Goal: Transaction & Acquisition: Book appointment/travel/reservation

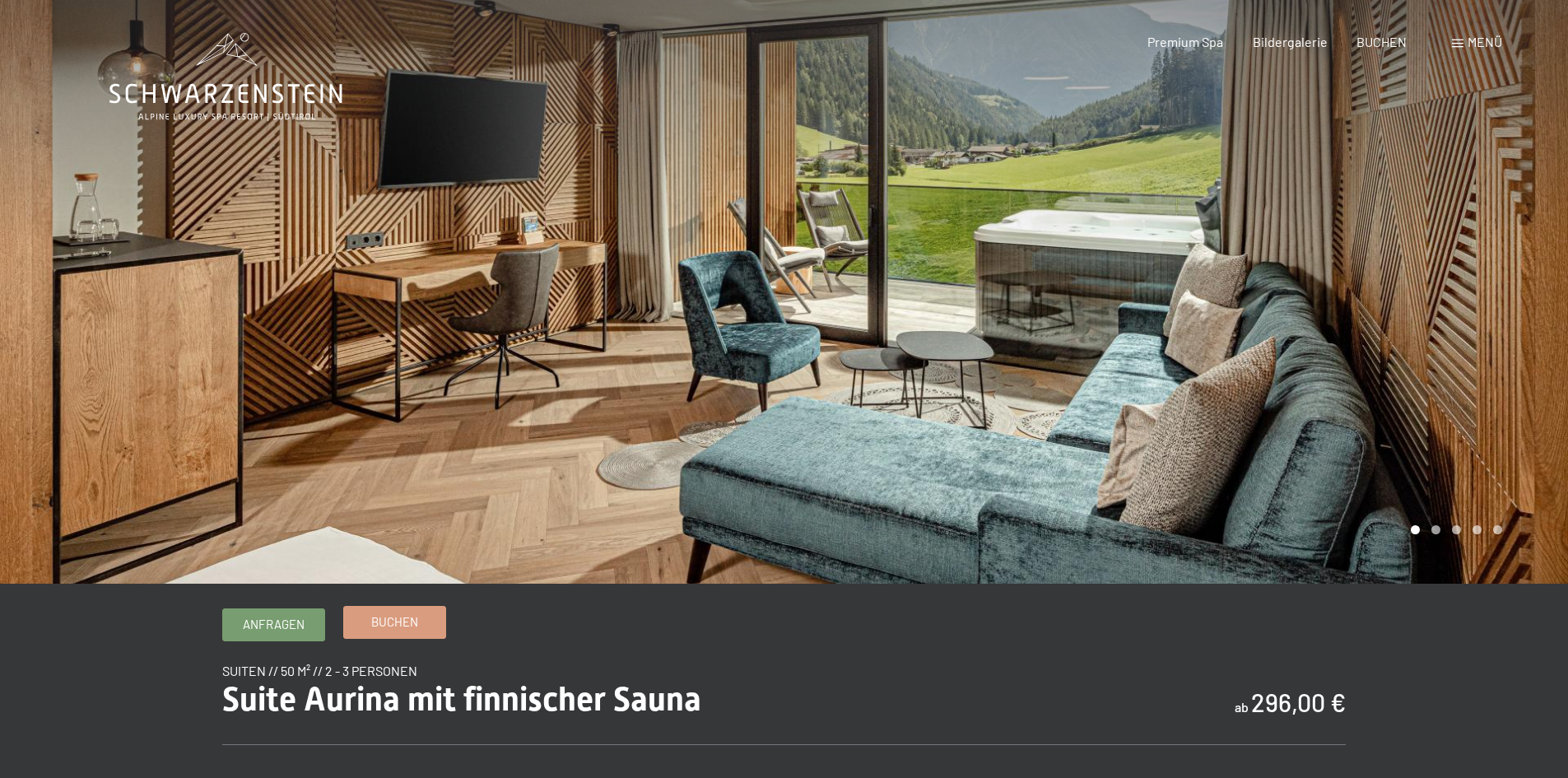
drag, startPoint x: 0, startPoint y: 0, endPoint x: 428, endPoint y: 627, distance: 759.2
click at [428, 627] on link "Buchen" at bounding box center [395, 623] width 102 height 31
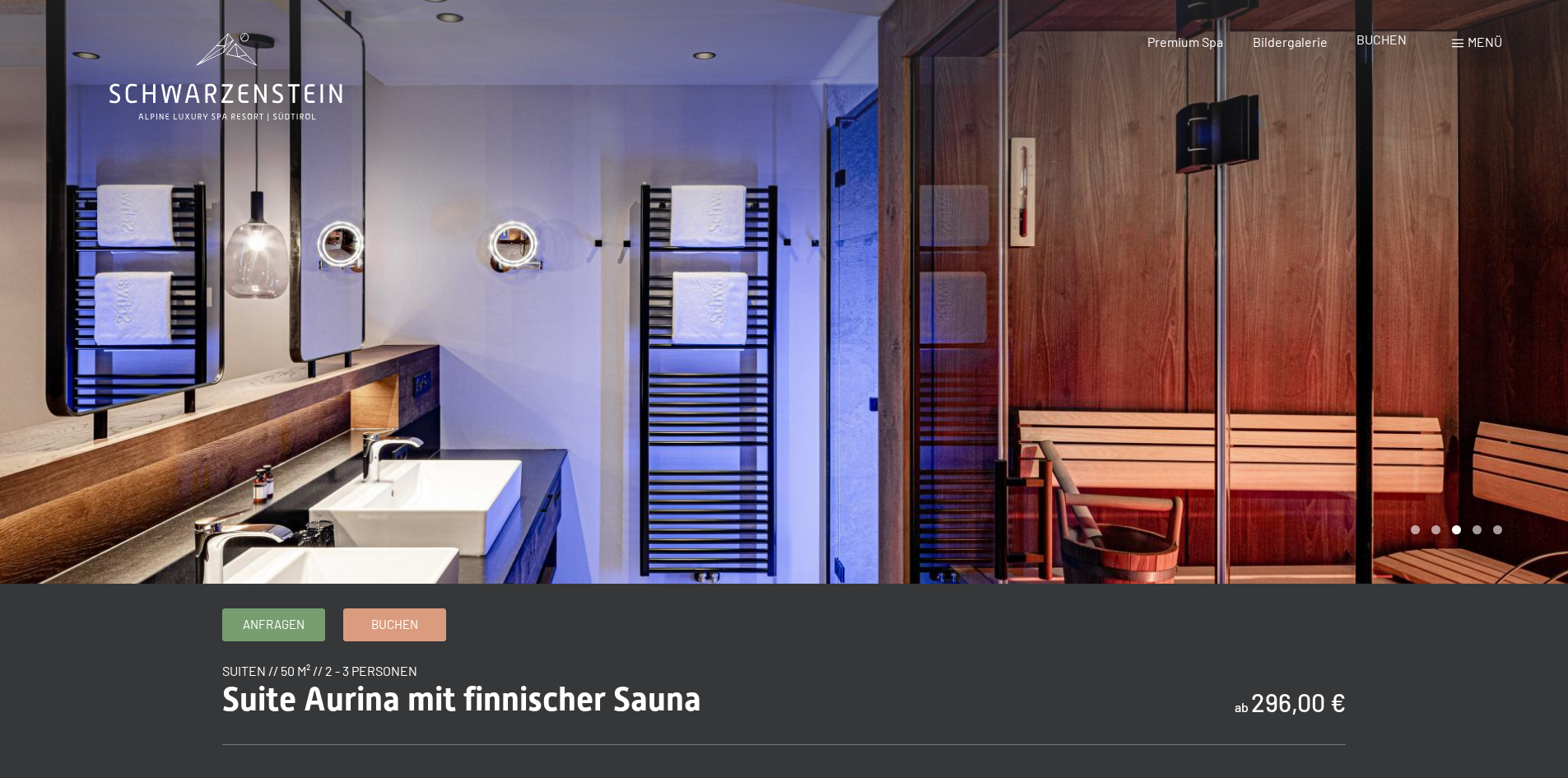
click at [1386, 42] on span "BUCHEN" at bounding box center [1380, 39] width 50 height 16
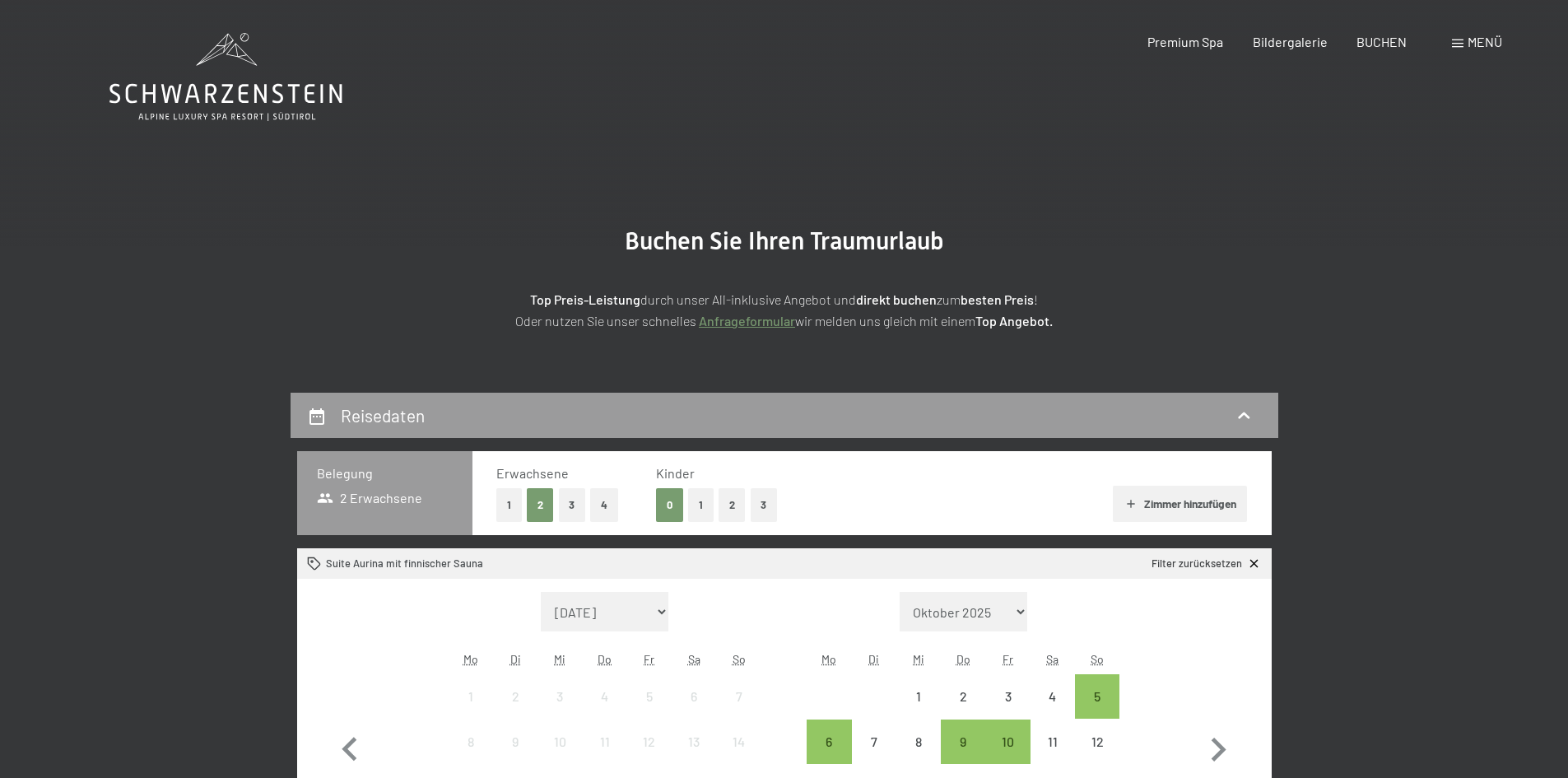
click at [759, 501] on button "3" at bounding box center [764, 505] width 27 height 34
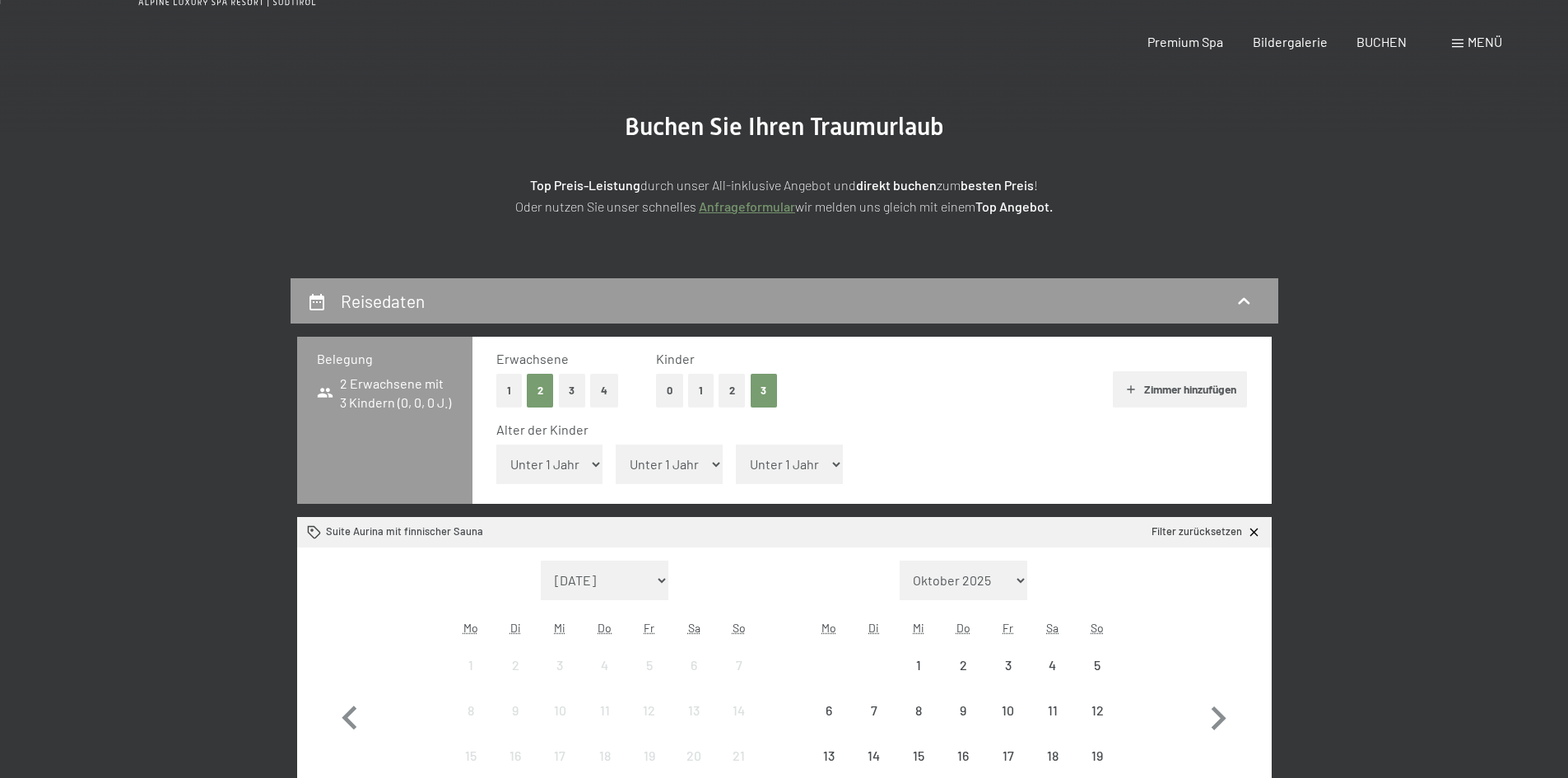
scroll to position [247, 0]
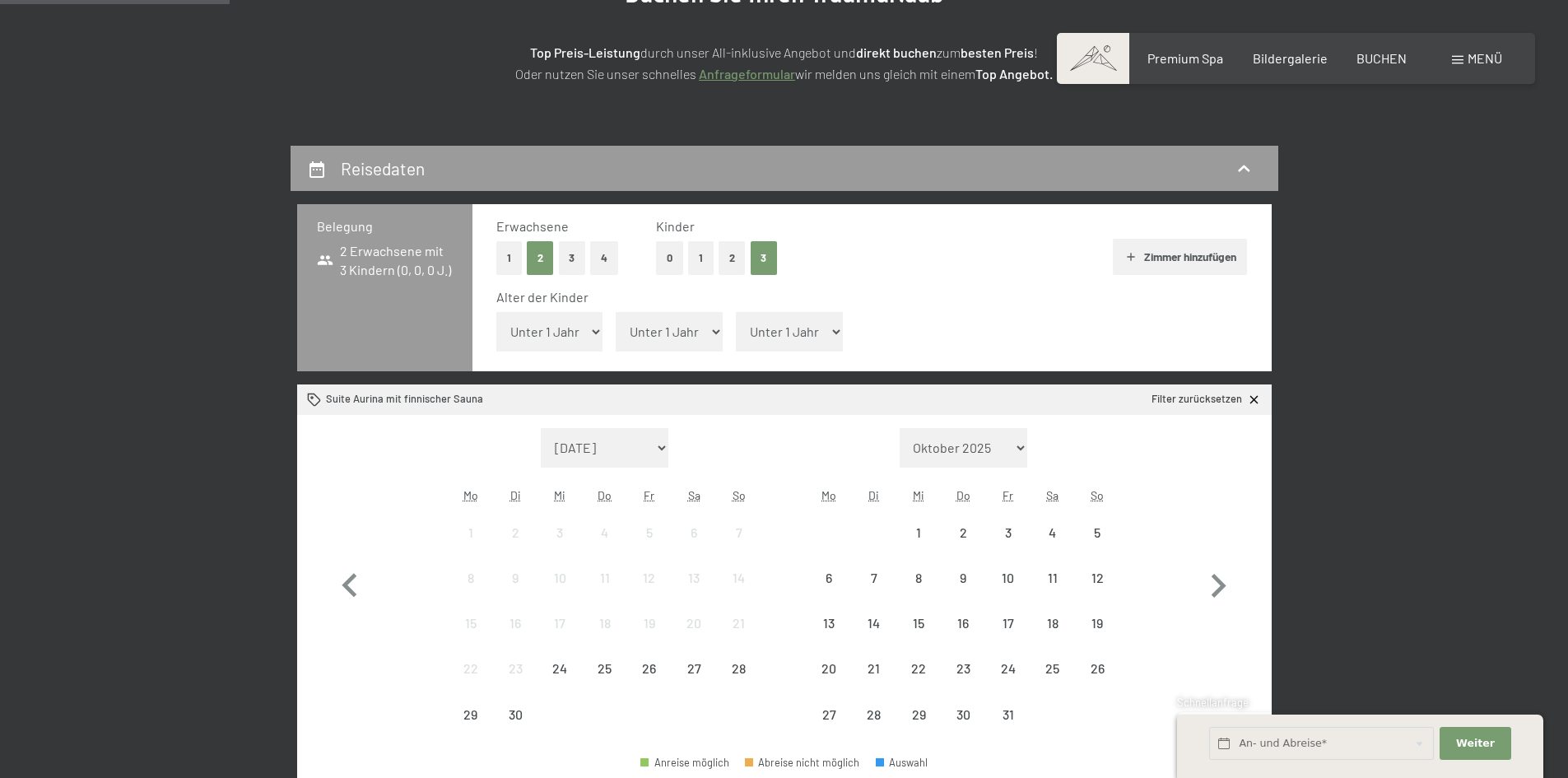
drag, startPoint x: 556, startPoint y: 331, endPoint x: 565, endPoint y: 350, distance: 21.0
click at [556, 331] on select "Unter 1 Jahr 1 Jahr 2 Jahre 3 Jahre 4 Jahre 5 Jahre 6 Jahre 7 Jahre 8 Jahre 9 J…" at bounding box center [550, 331] width 107 height 39
select select "9"
click at [496, 312] on select "Unter 1 Jahr 1 Jahr 2 Jahre 3 Jahre 4 Jahre 5 Jahre 6 Jahre 7 Jahre 8 Jahre 9 J…" at bounding box center [550, 331] width 107 height 39
click at [676, 335] on select "Unter 1 Jahr 1 Jahr 2 Jahre 3 Jahre 4 Jahre 5 Jahre 6 Jahre 7 Jahre 8 Jahre 9 J…" at bounding box center [669, 331] width 107 height 39
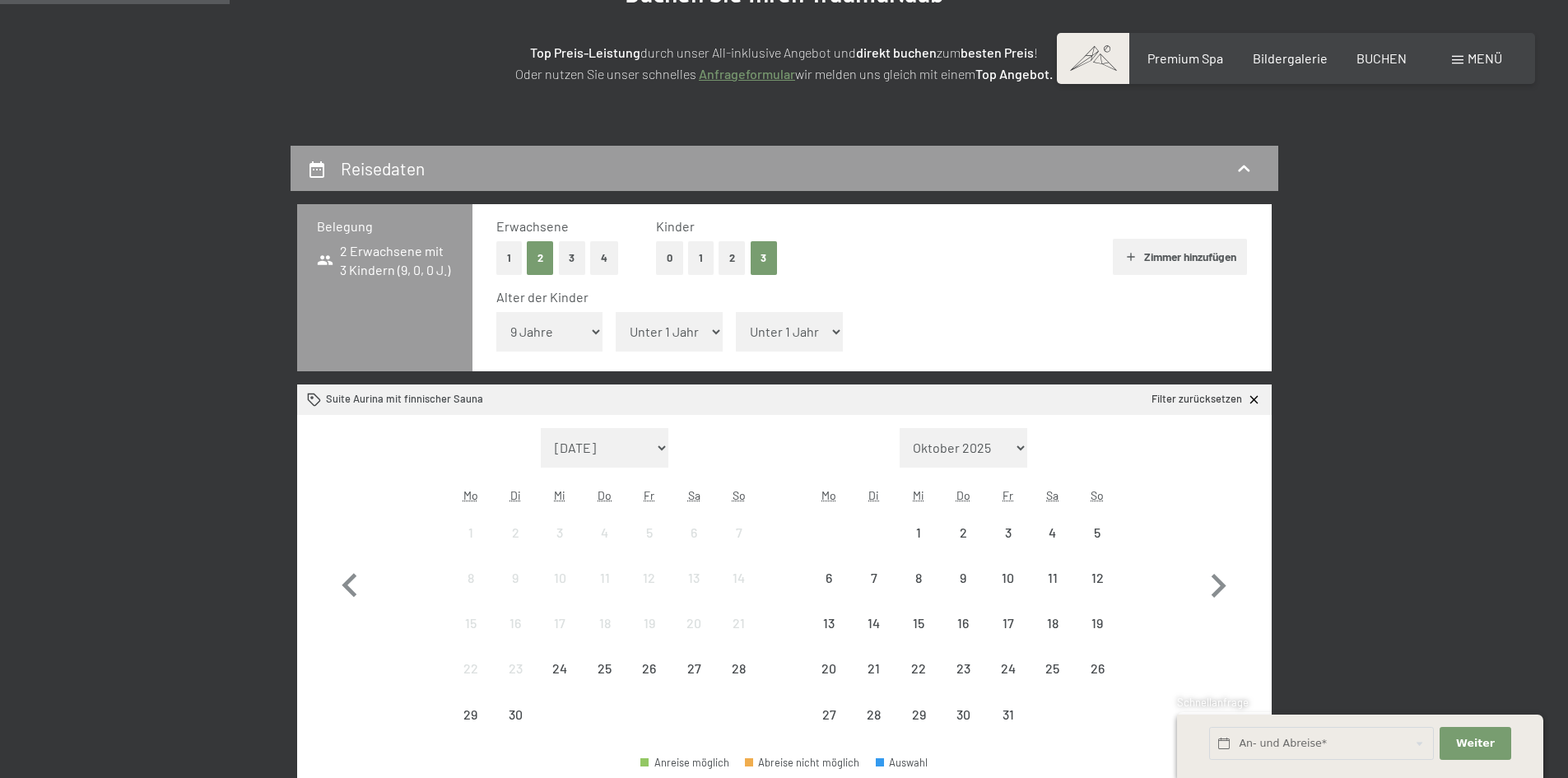
select select "12"
click at [615, 312] on select "Unter 1 Jahr 1 Jahr 2 Jahre 3 Jahre 4 Jahre 5 Jahre 6 Jahre 7 Jahre 8 Jahre 9 J…" at bounding box center [669, 331] width 107 height 39
click at [779, 317] on select "Unter 1 Jahr 1 Jahr 2 Jahre 3 Jahre 4 Jahre 5 Jahre 6 Jahre 7 Jahre 8 Jahre 9 J…" at bounding box center [789, 331] width 107 height 39
select select "15"
click at [736, 312] on select "Unter 1 Jahr 1 Jahr 2 Jahre 3 Jahre 4 Jahre 5 Jahre 6 Jahre 7 Jahre 8 Jahre 9 J…" at bounding box center [789, 331] width 107 height 39
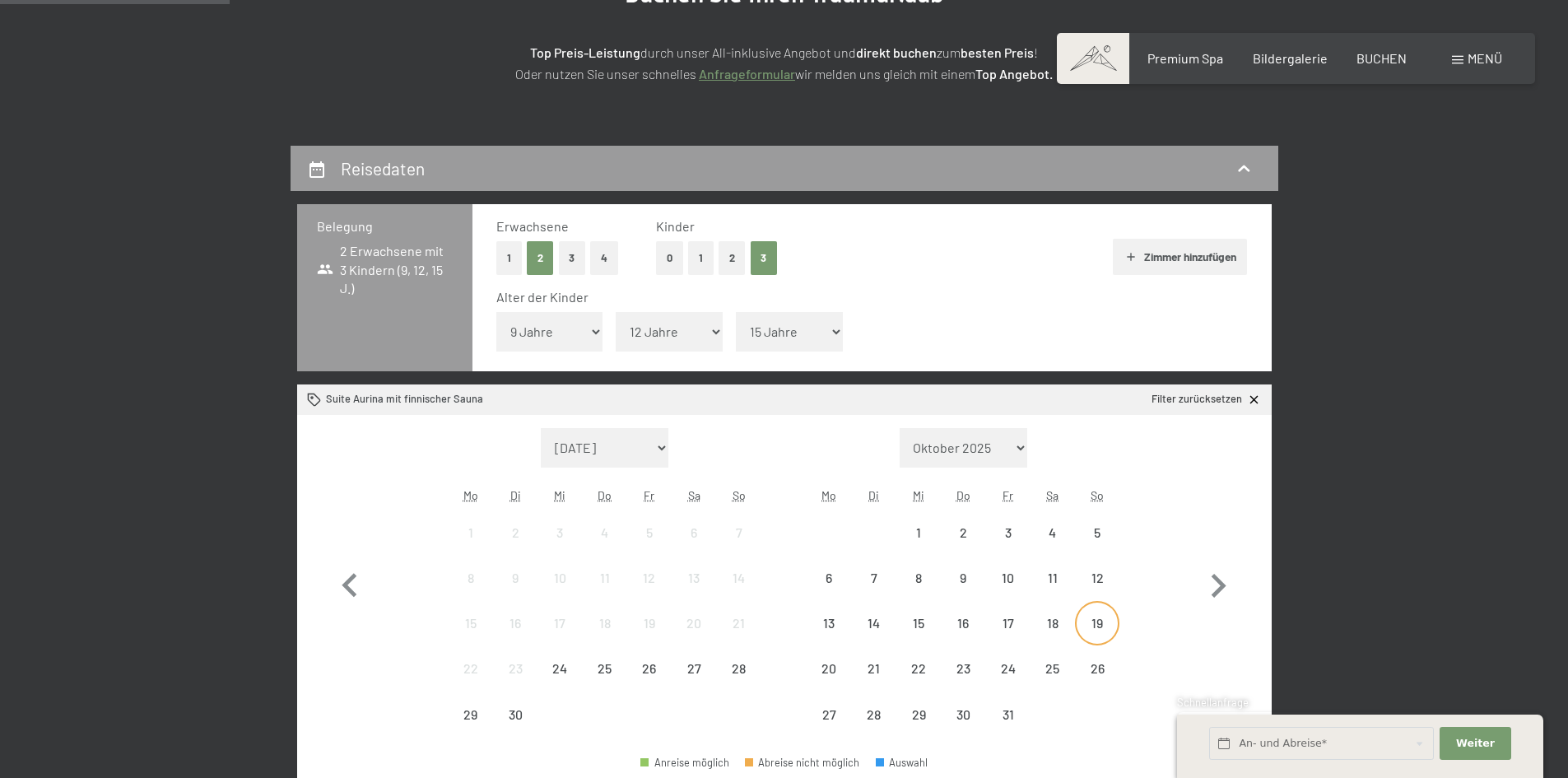
drag, startPoint x: 1088, startPoint y: 622, endPoint x: 1078, endPoint y: 633, distance: 14.9
click at [1088, 622] on div "19" at bounding box center [1097, 637] width 41 height 41
click at [1049, 656] on div "25" at bounding box center [1052, 669] width 41 height 41
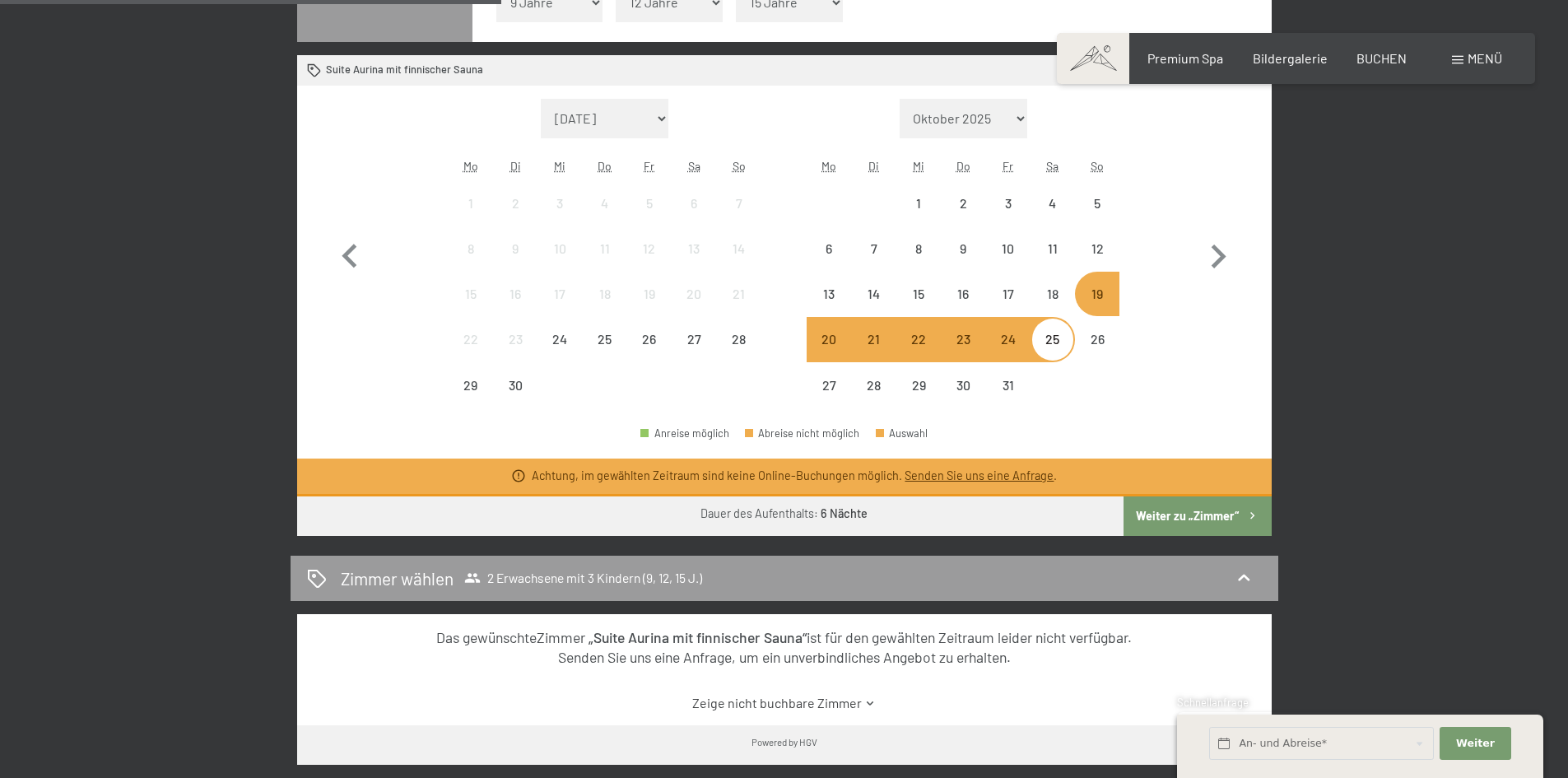
click at [1181, 521] on button "Weiter zu „Zimmer“" at bounding box center [1197, 516] width 148 height 39
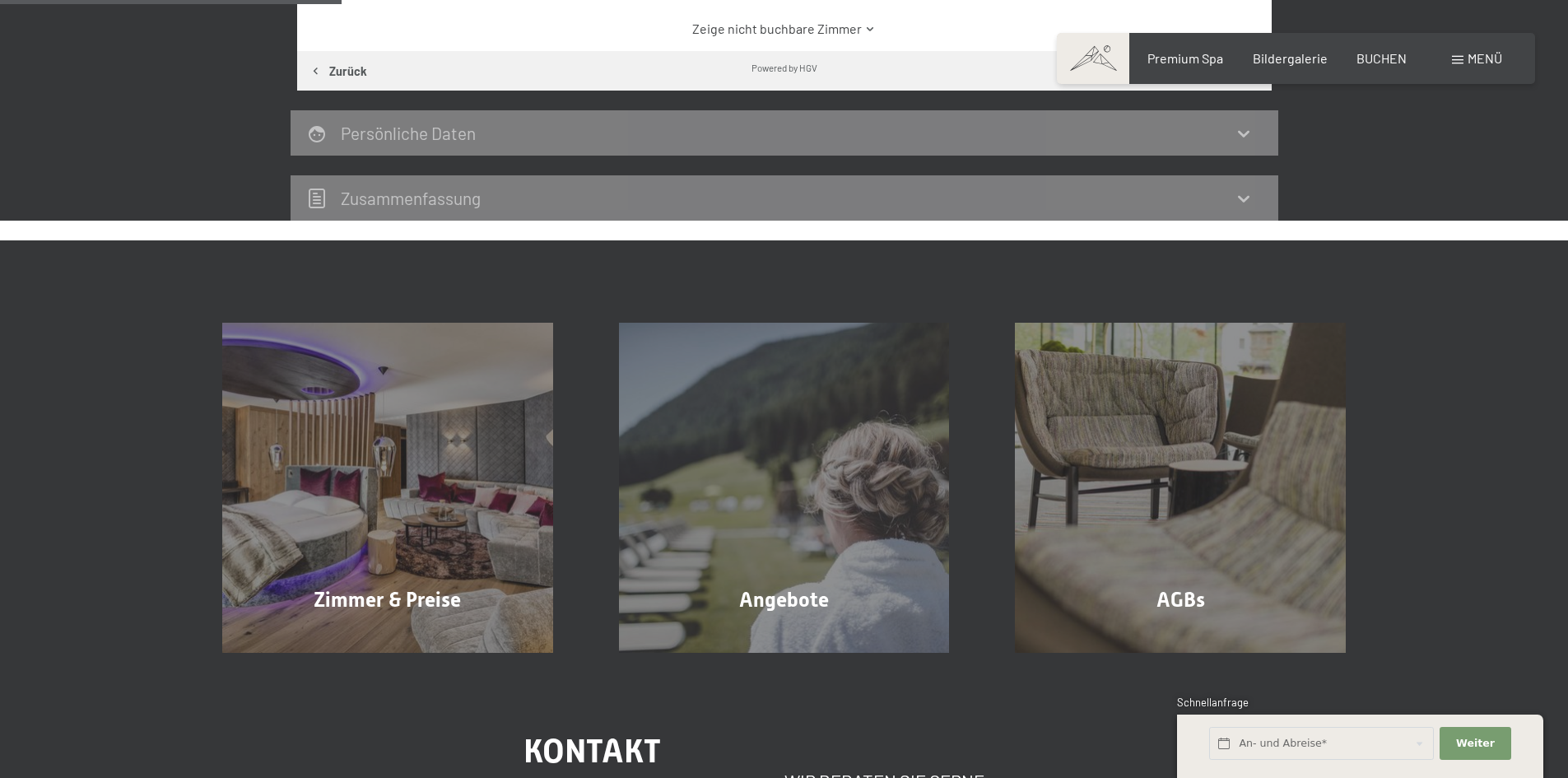
scroll to position [393, 0]
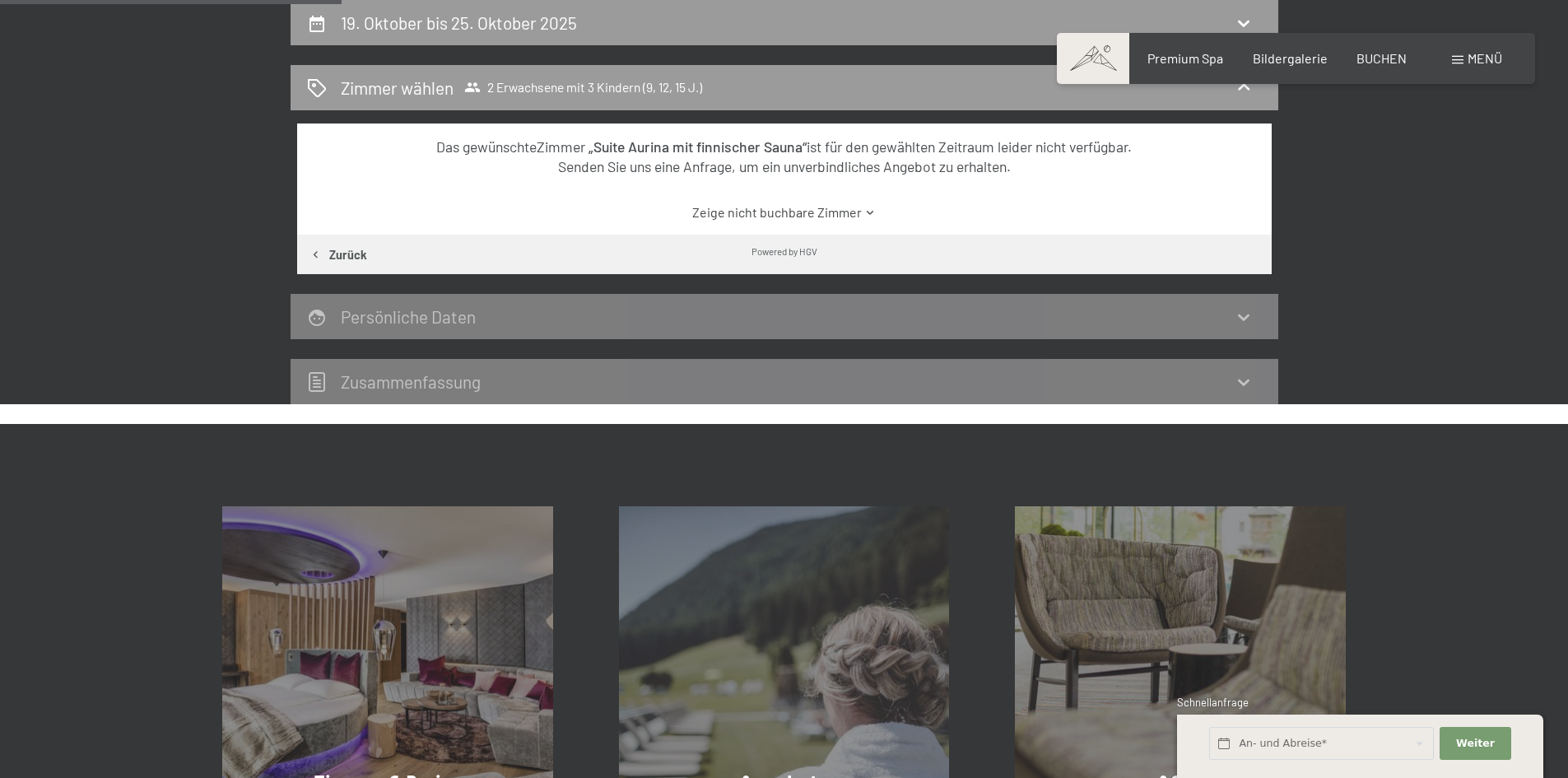
click at [781, 218] on link "Zeige nicht buchbare Zimmer" at bounding box center [784, 212] width 916 height 19
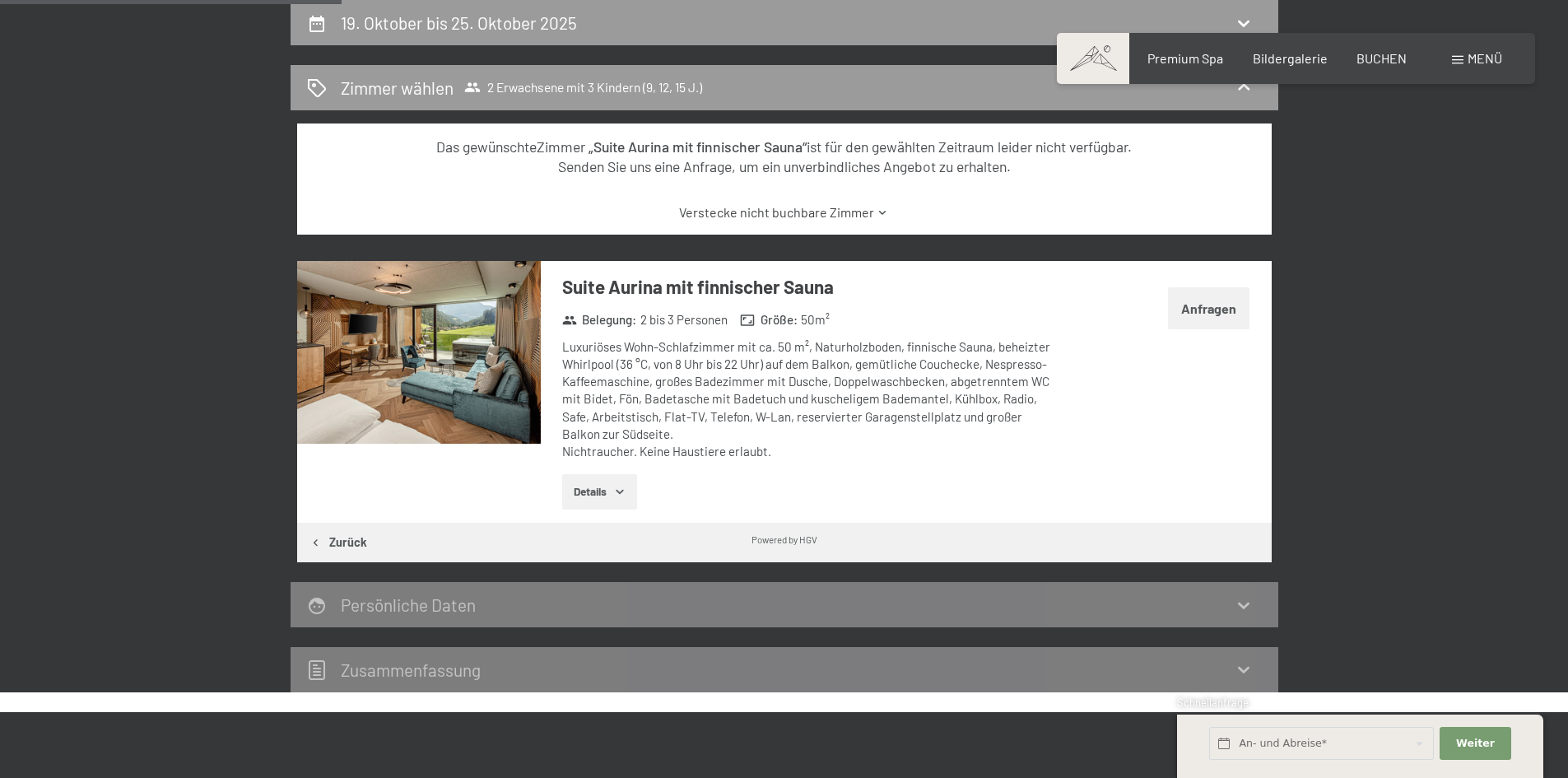
click at [781, 218] on link "Verstecke nicht buchbare Zimmer" at bounding box center [784, 212] width 916 height 19
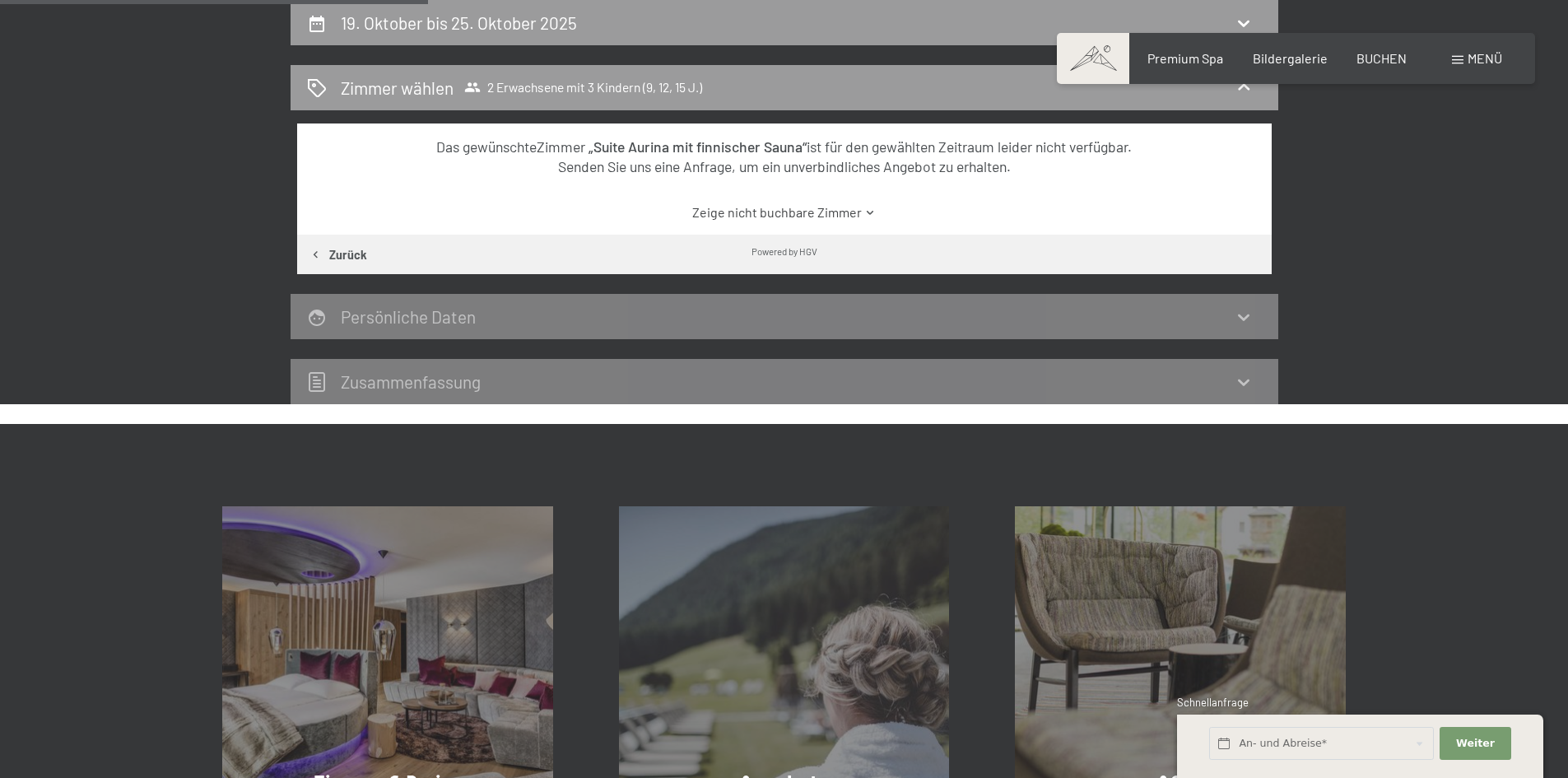
scroll to position [0, 0]
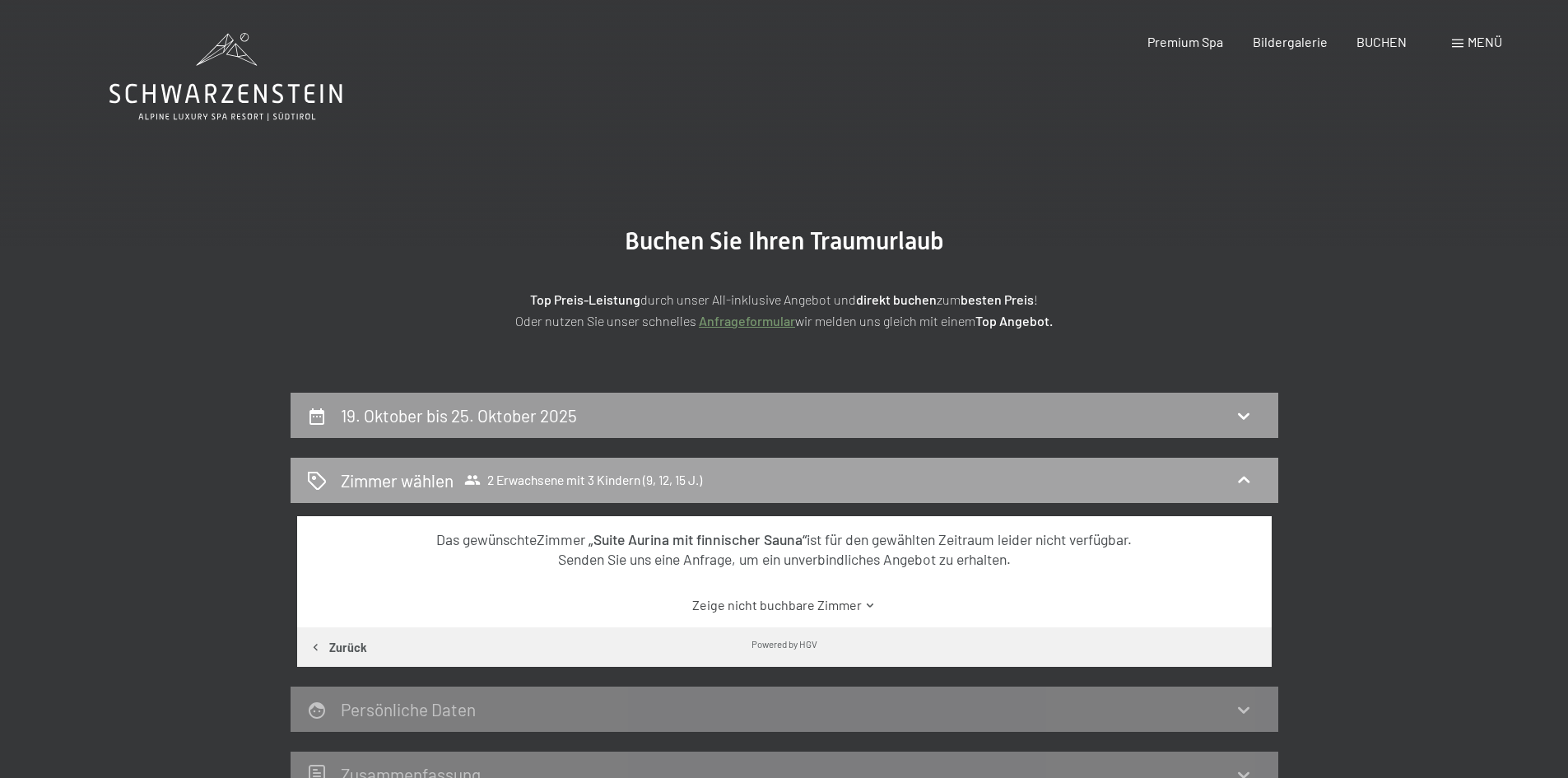
click at [545, 478] on span "2 Erwachsene mit 3 Kindern (9, 12, 15 J.)" at bounding box center [582, 480] width 237 height 17
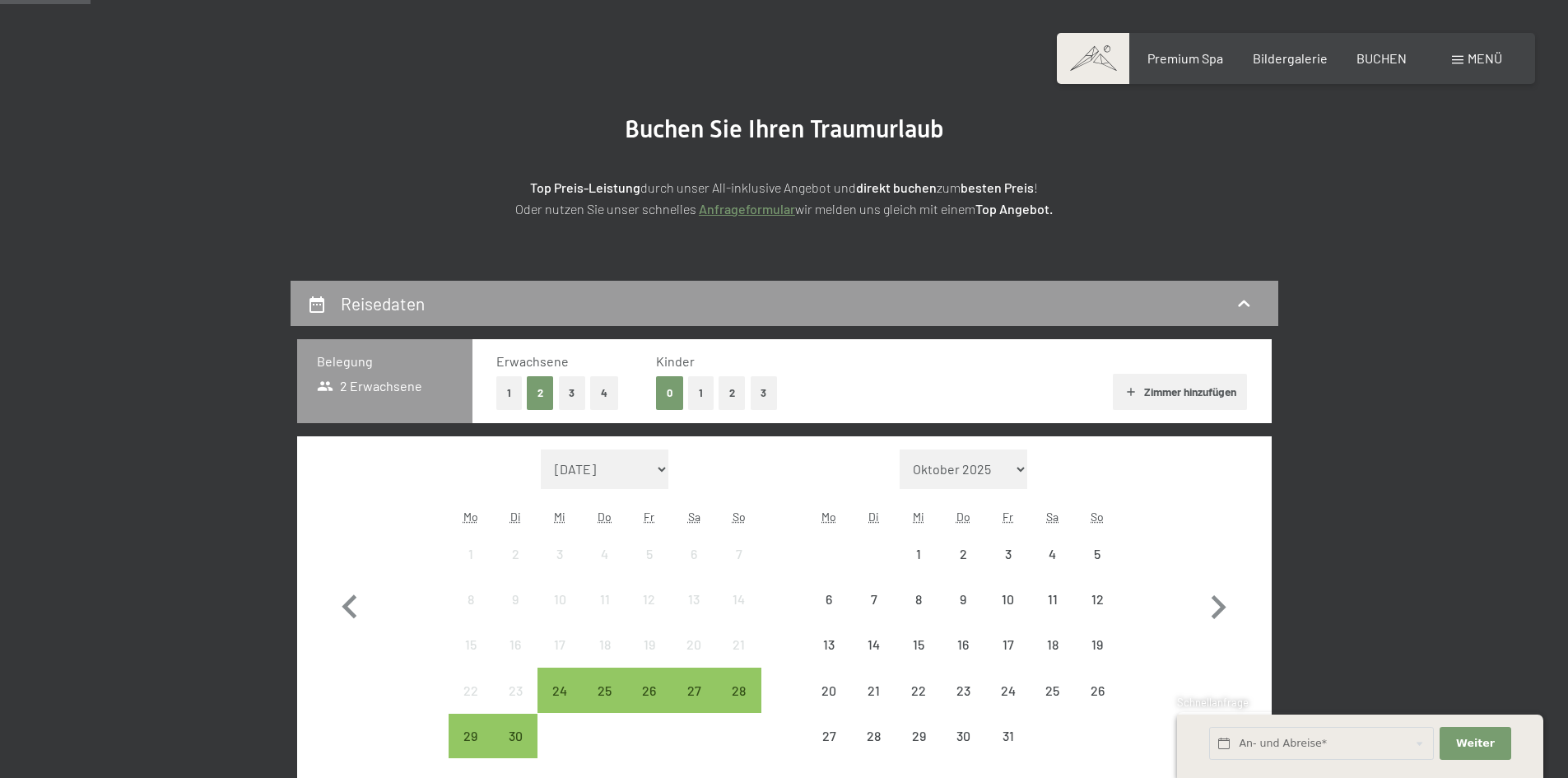
scroll to position [329, 0]
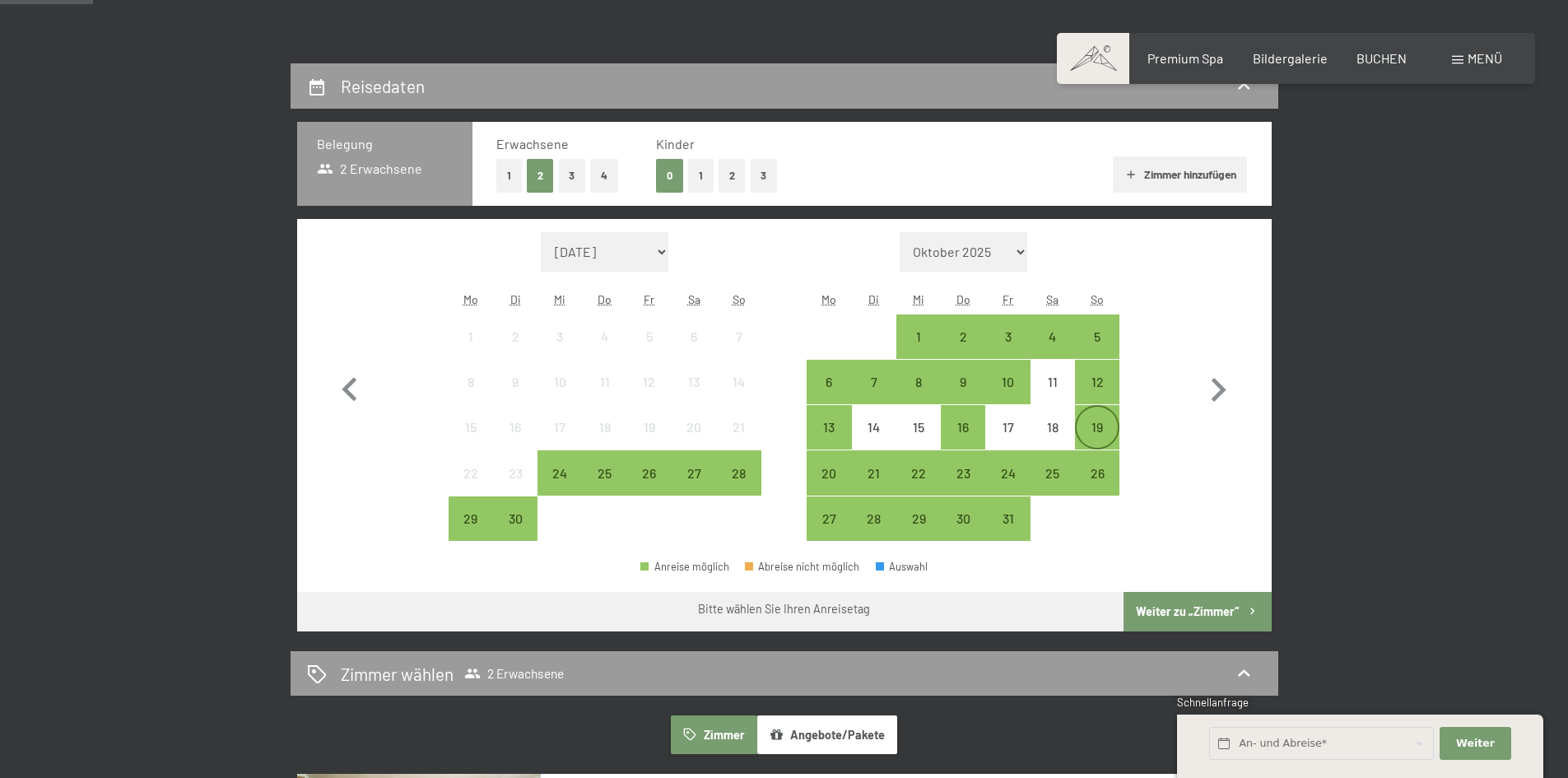
click at [1110, 432] on div "19" at bounding box center [1097, 441] width 41 height 41
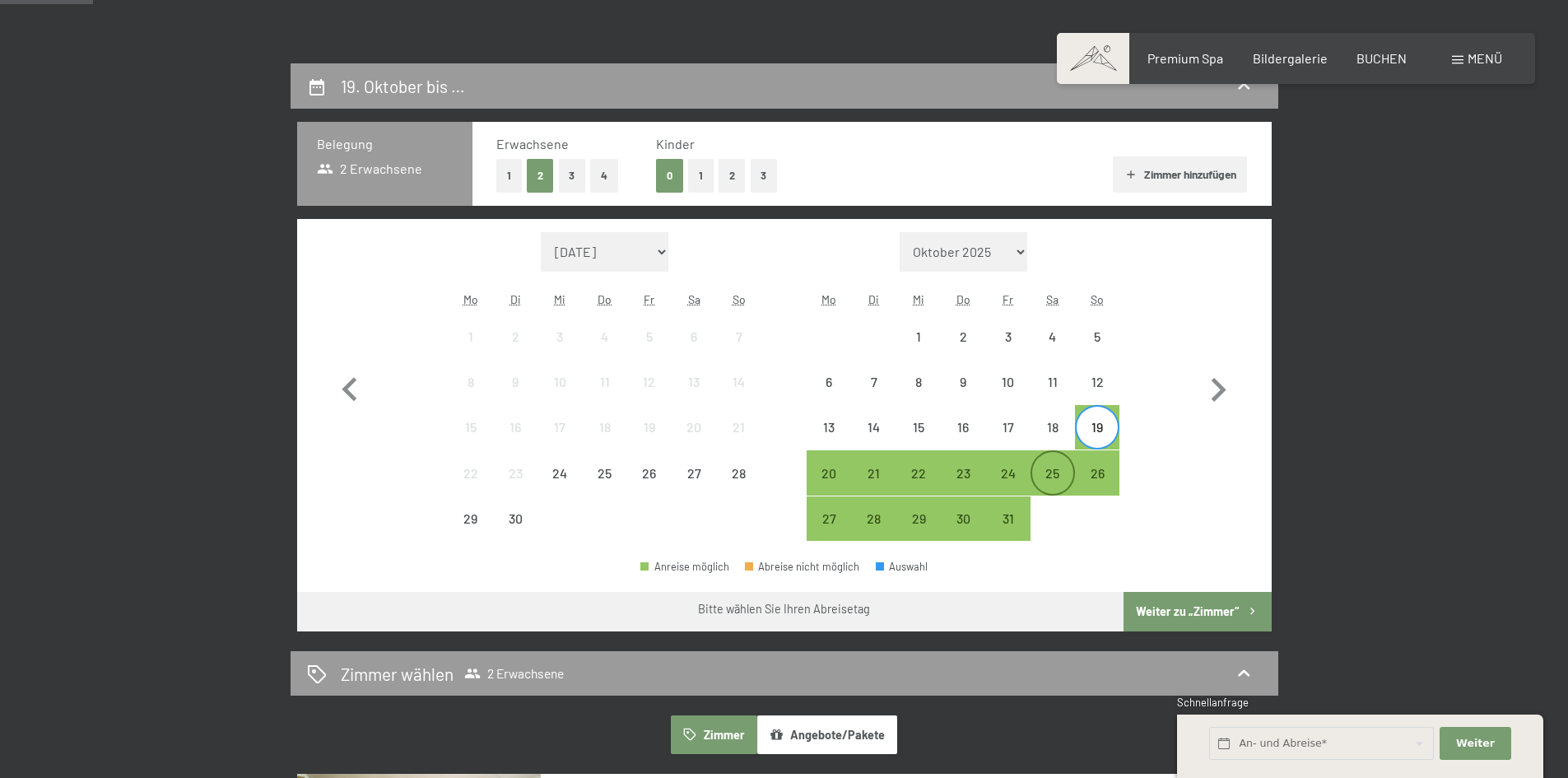
click at [1058, 469] on div "25" at bounding box center [1052, 488] width 41 height 41
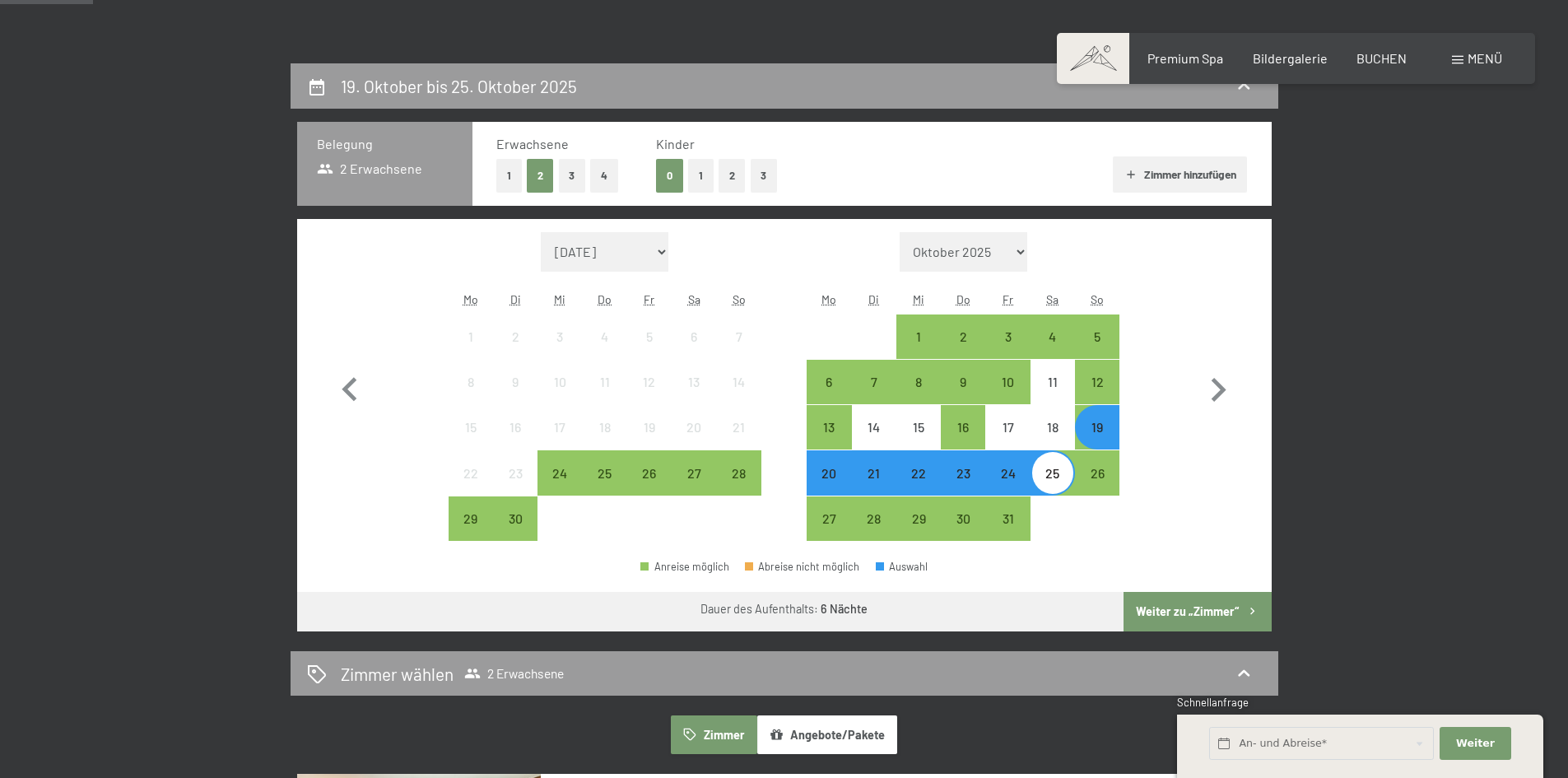
click at [770, 176] on button "3" at bounding box center [764, 176] width 27 height 34
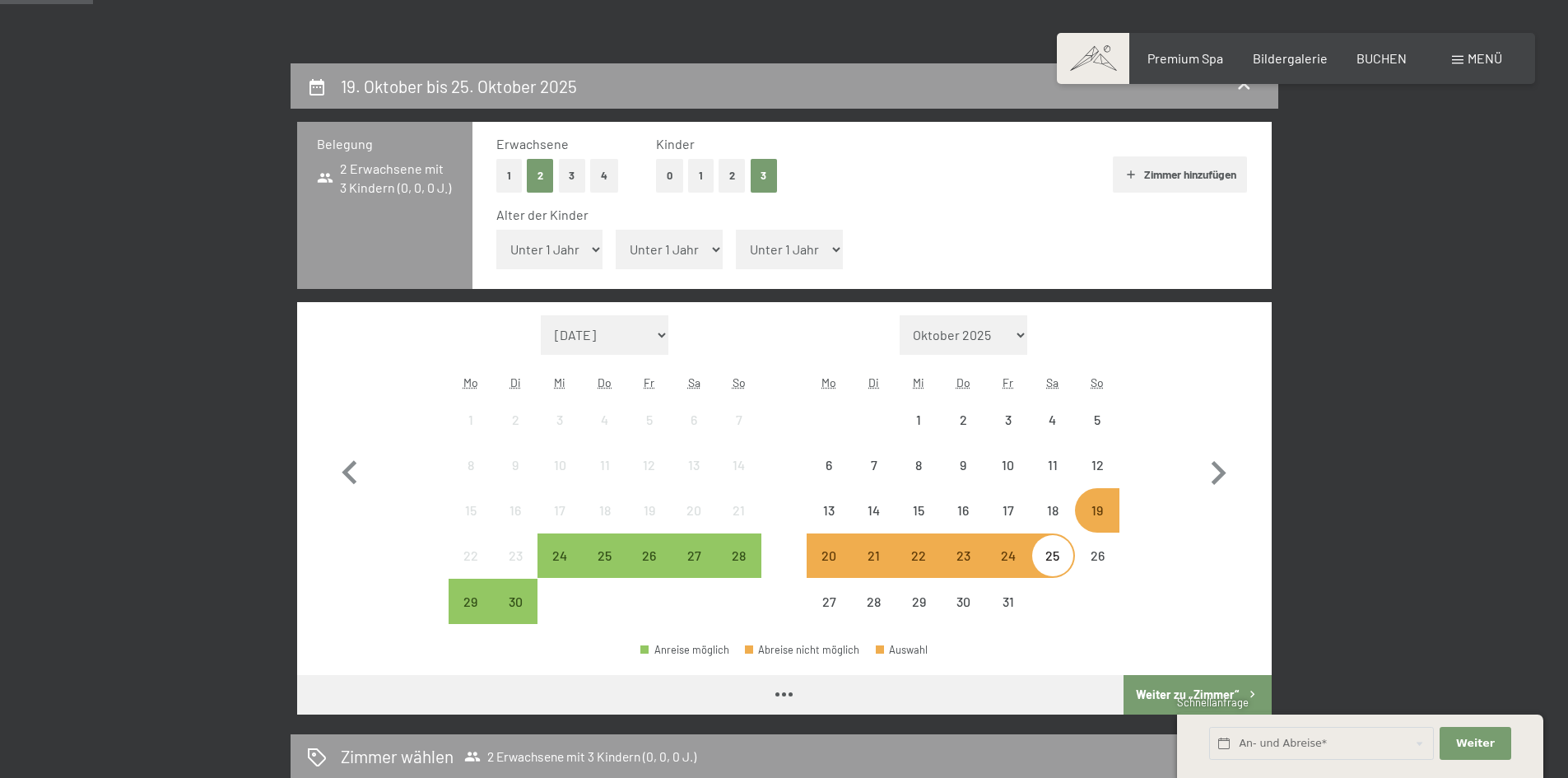
click at [572, 254] on select "Unter 1 Jahr 1 Jahr 2 Jahre 3 Jahre 4 Jahre 5 Jahre 6 Jahre 7 Jahre 8 Jahre 9 J…" at bounding box center [550, 249] width 107 height 39
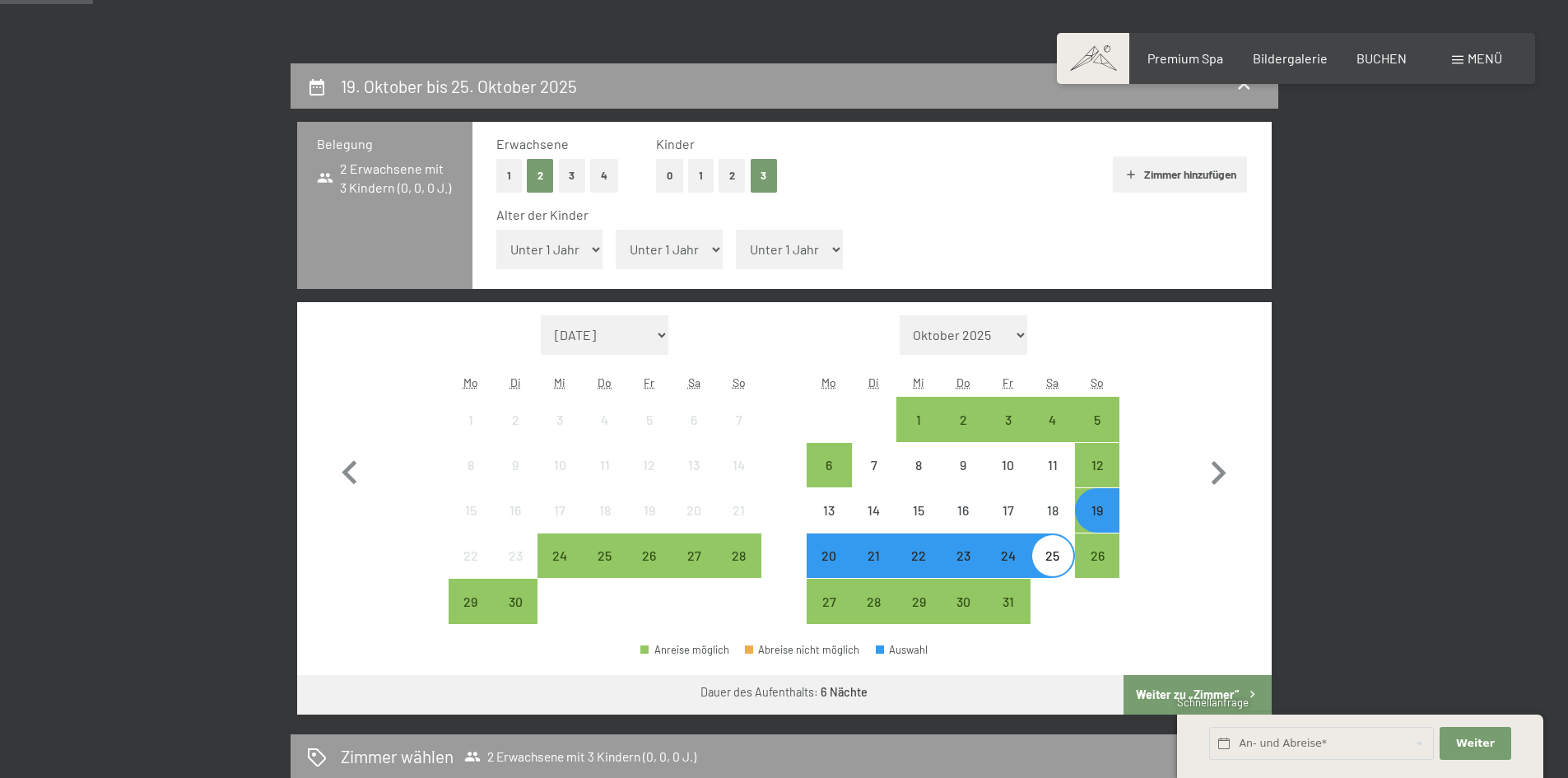
select select "9"
click at [496, 230] on select "Unter 1 Jahr 1 Jahr 2 Jahre 3 Jahre 4 Jahre 5 Jahre 6 Jahre 7 Jahre 8 Jahre 9 J…" at bounding box center [550, 249] width 107 height 39
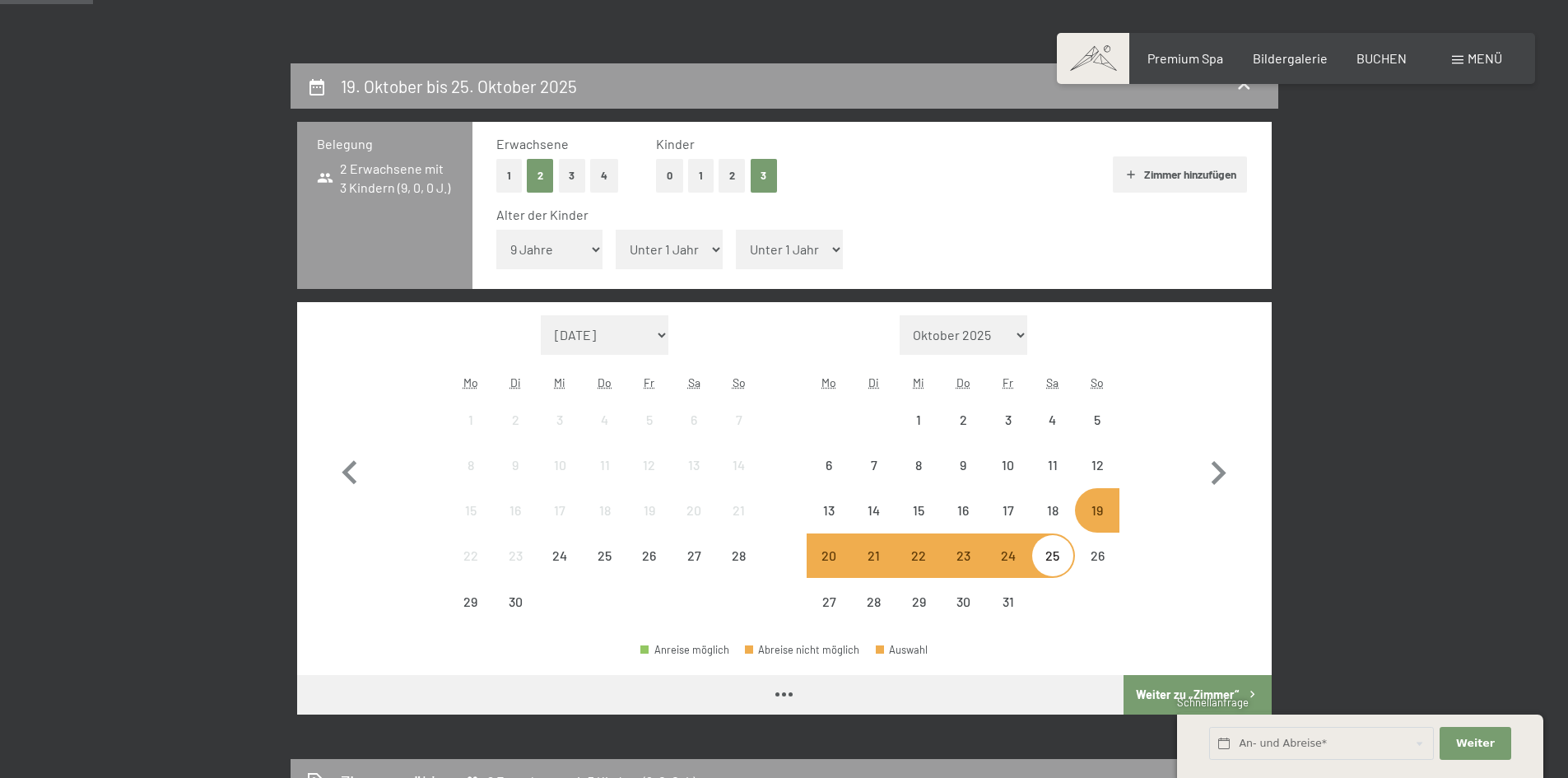
drag, startPoint x: 660, startPoint y: 238, endPoint x: 658, endPoint y: 261, distance: 23.1
click at [660, 238] on select "Unter 1 Jahr 1 Jahr 2 Jahre 3 Jahre 4 Jahre 5 Jahre 6 Jahre 7 Jahre 8 Jahre 9 J…" at bounding box center [669, 249] width 107 height 39
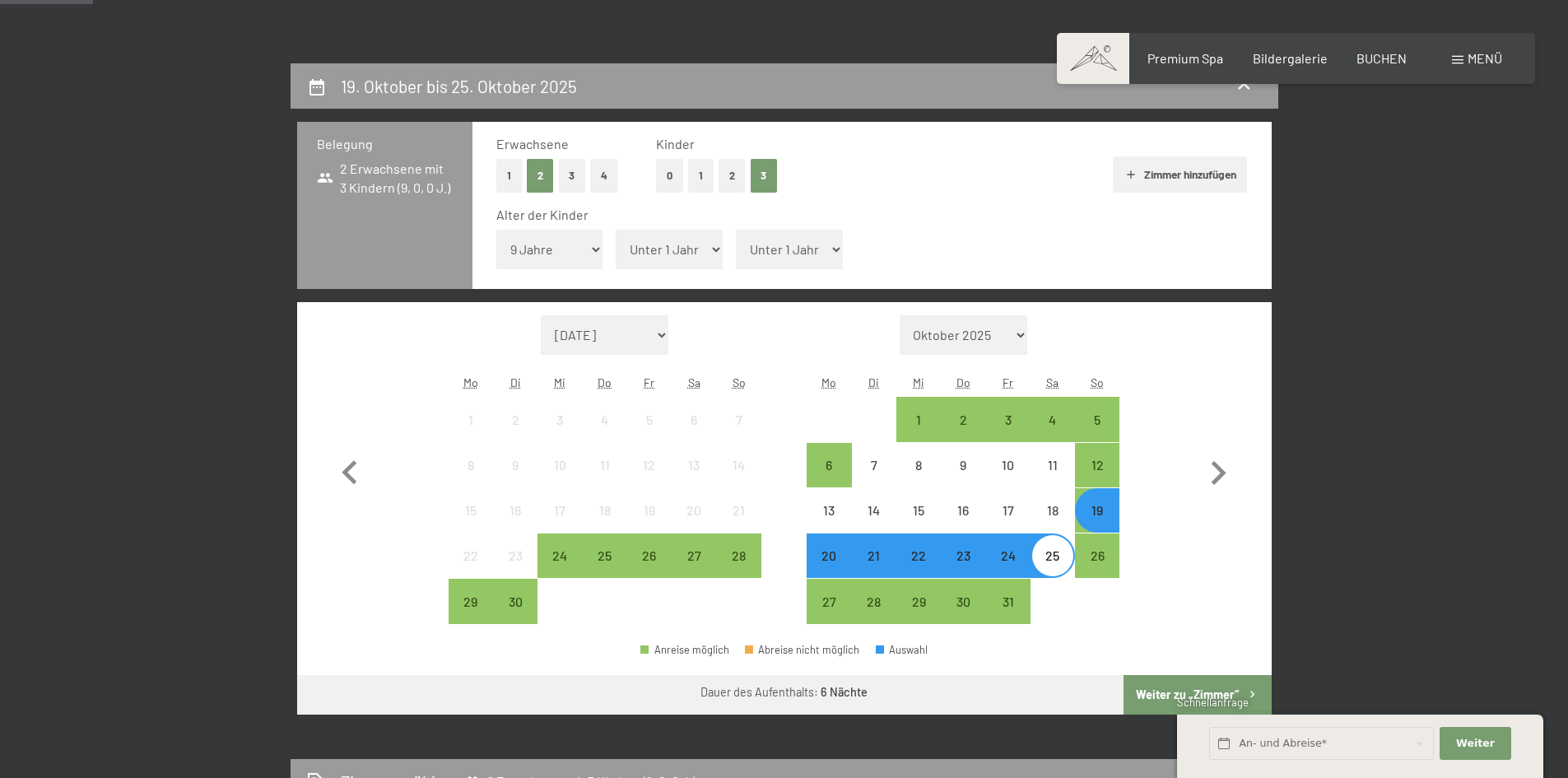
select select "12"
click at [615, 230] on select "Unter 1 Jahr 1 Jahr 2 Jahre 3 Jahre 4 Jahre 5 Jahre 6 Jahre 7 Jahre 8 Jahre 9 J…" at bounding box center [669, 249] width 107 height 39
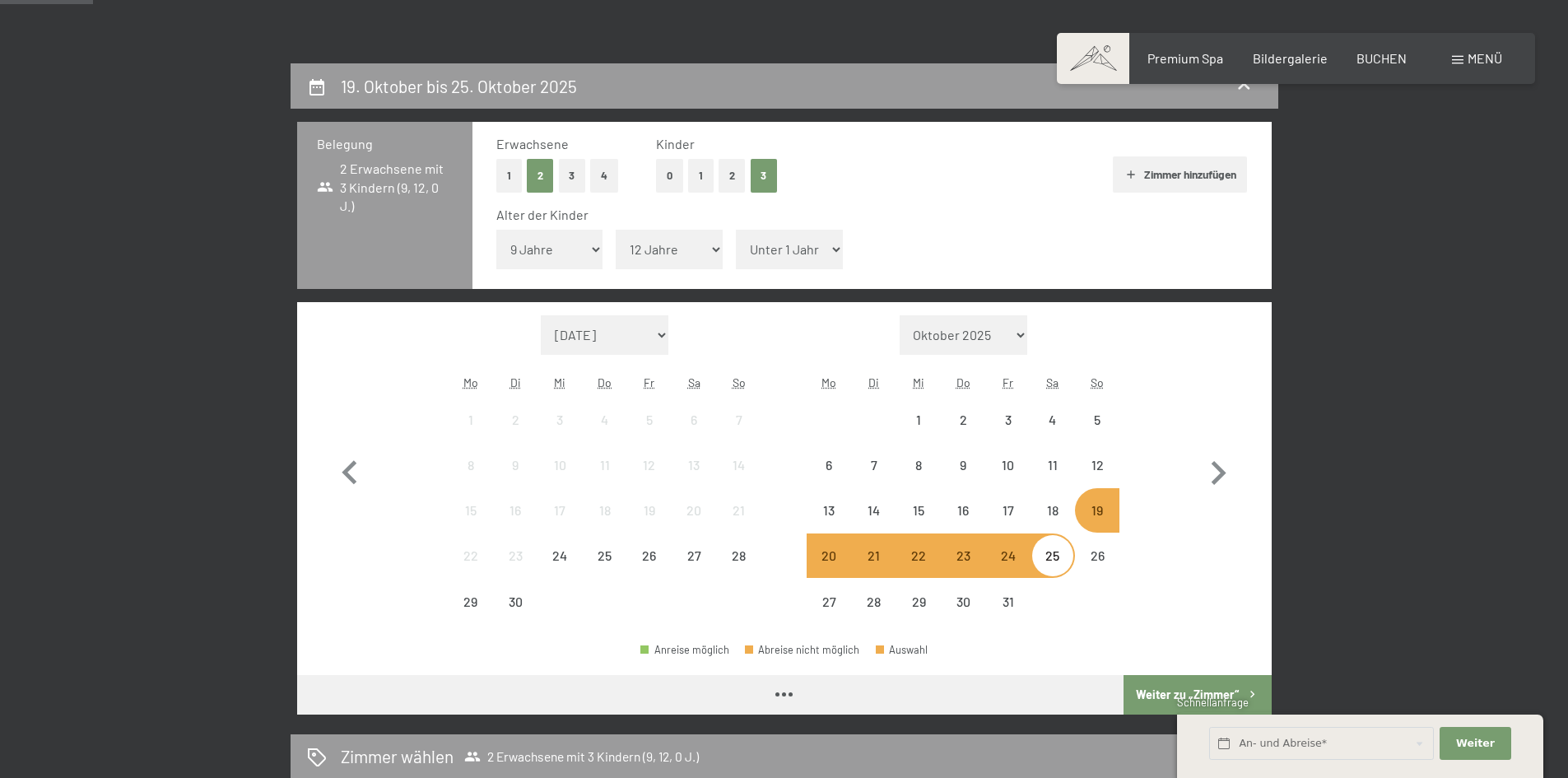
click at [798, 245] on select "Unter 1 Jahr 1 Jahr 2 Jahre 3 Jahre 4 Jahre 5 Jahre 6 Jahre 7 Jahre 8 Jahre 9 J…" at bounding box center [789, 249] width 107 height 39
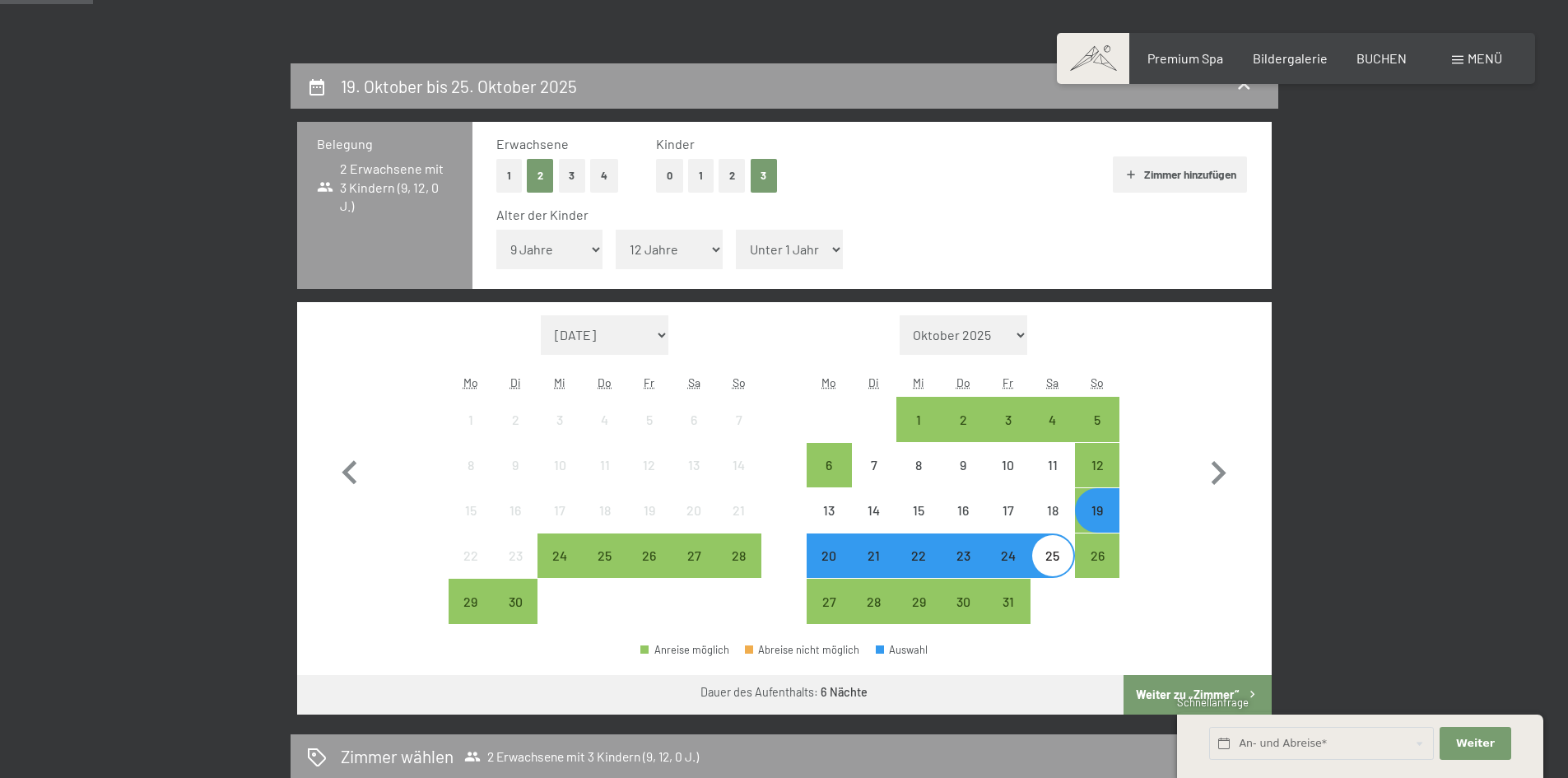
select select "15"
click at [736, 230] on select "Unter 1 Jahr 1 Jahr 2 Jahre 3 Jahre 4 Jahre 5 Jahre 6 Jahre 7 Jahre 8 Jahre 9 J…" at bounding box center [789, 249] width 107 height 39
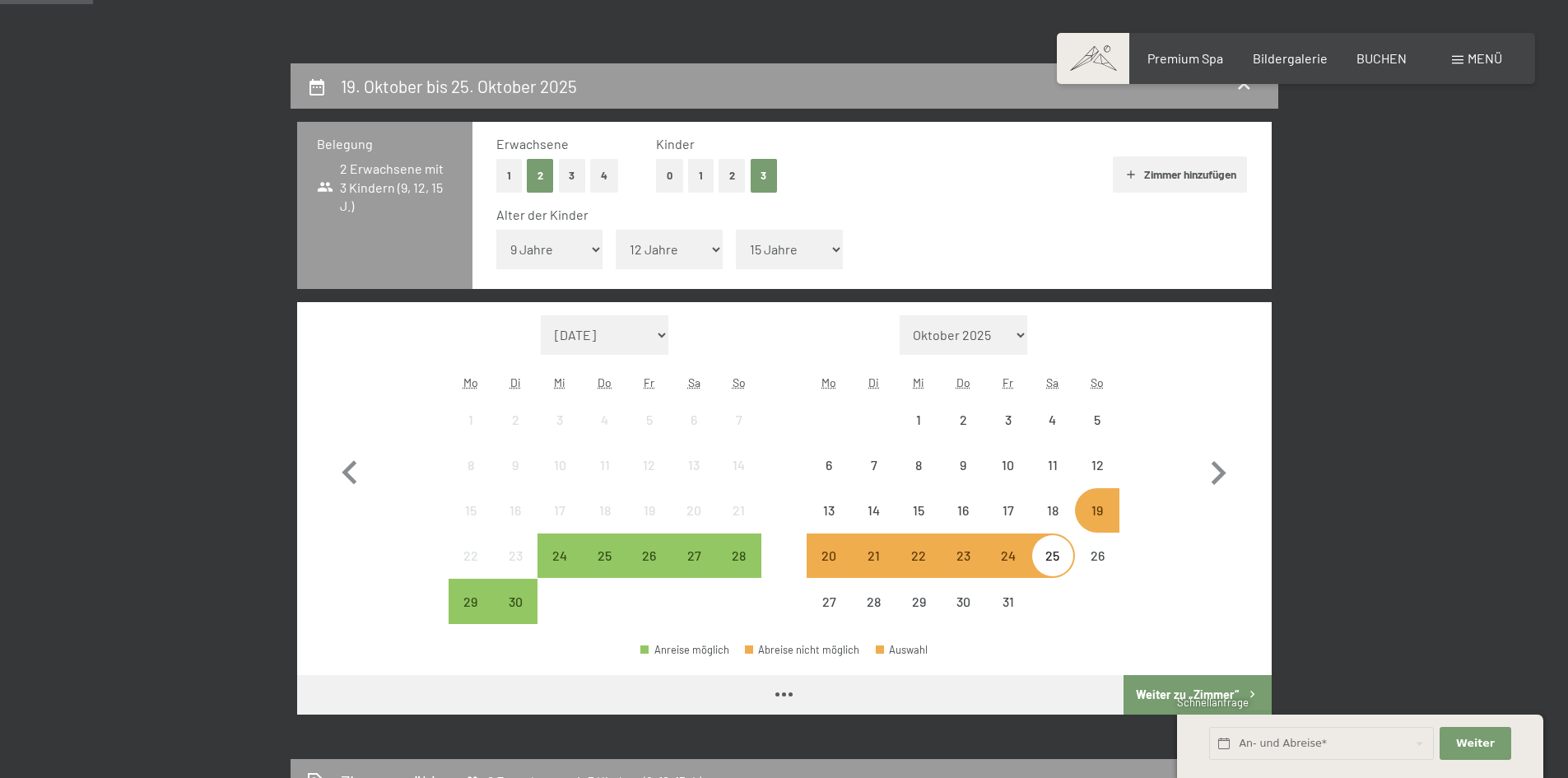
click at [1158, 693] on button "Weiter zu „Zimmer“" at bounding box center [1197, 695] width 148 height 39
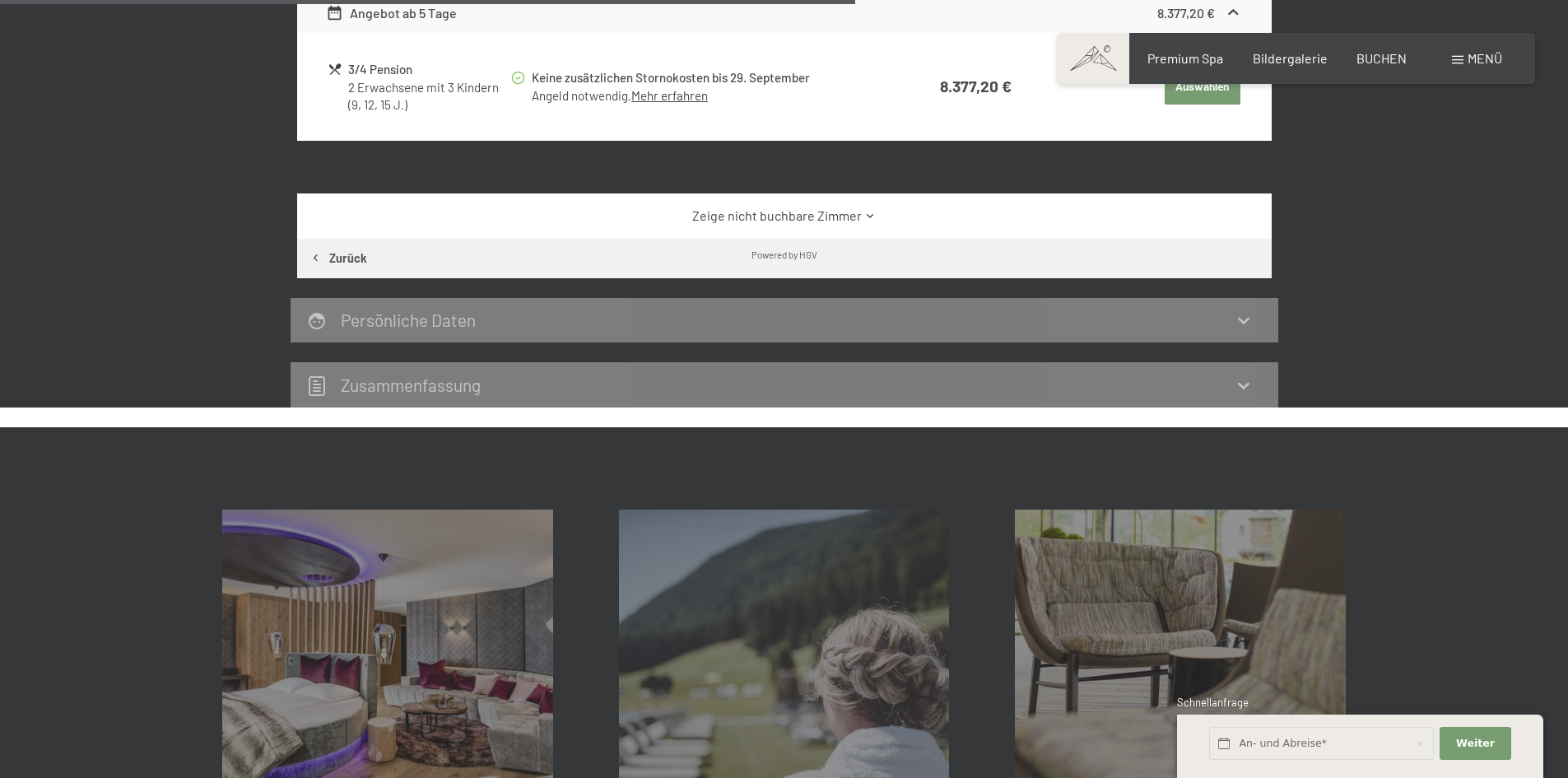
scroll to position [886, 0]
